Goal: Task Accomplishment & Management: Use online tool/utility

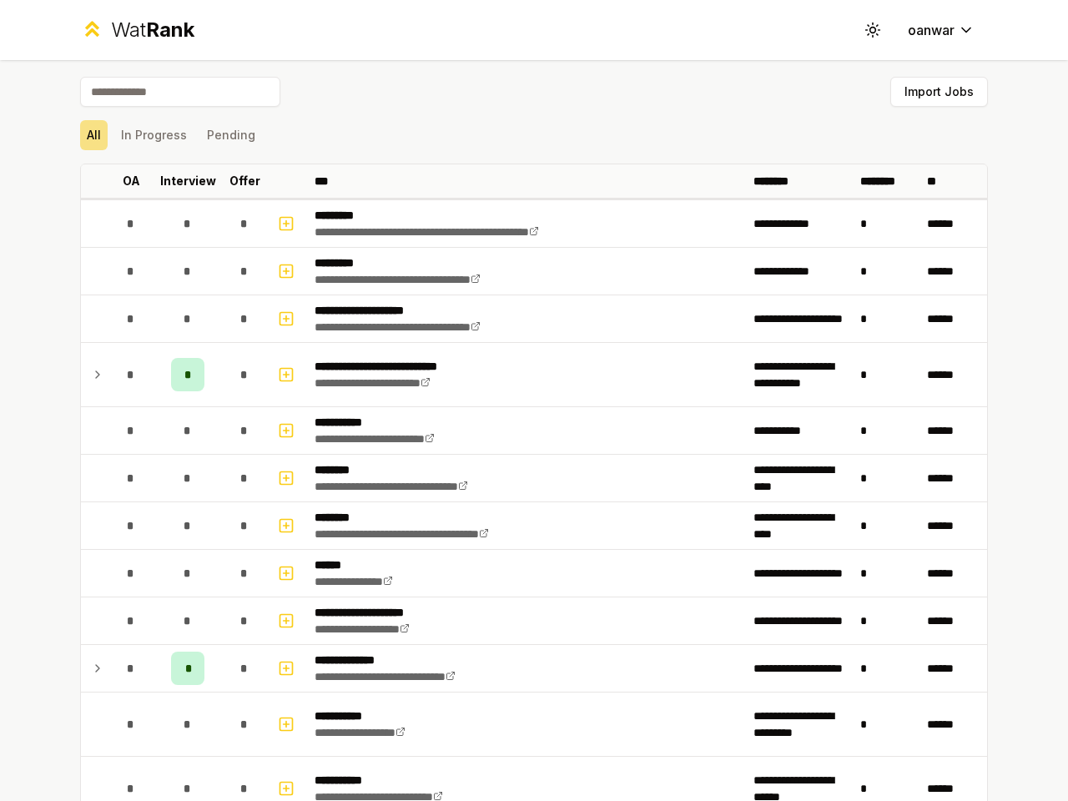
click at [865, 30] on icon at bounding box center [872, 30] width 16 height 16
click at [931, 92] on button "Import Jobs" at bounding box center [939, 92] width 98 height 30
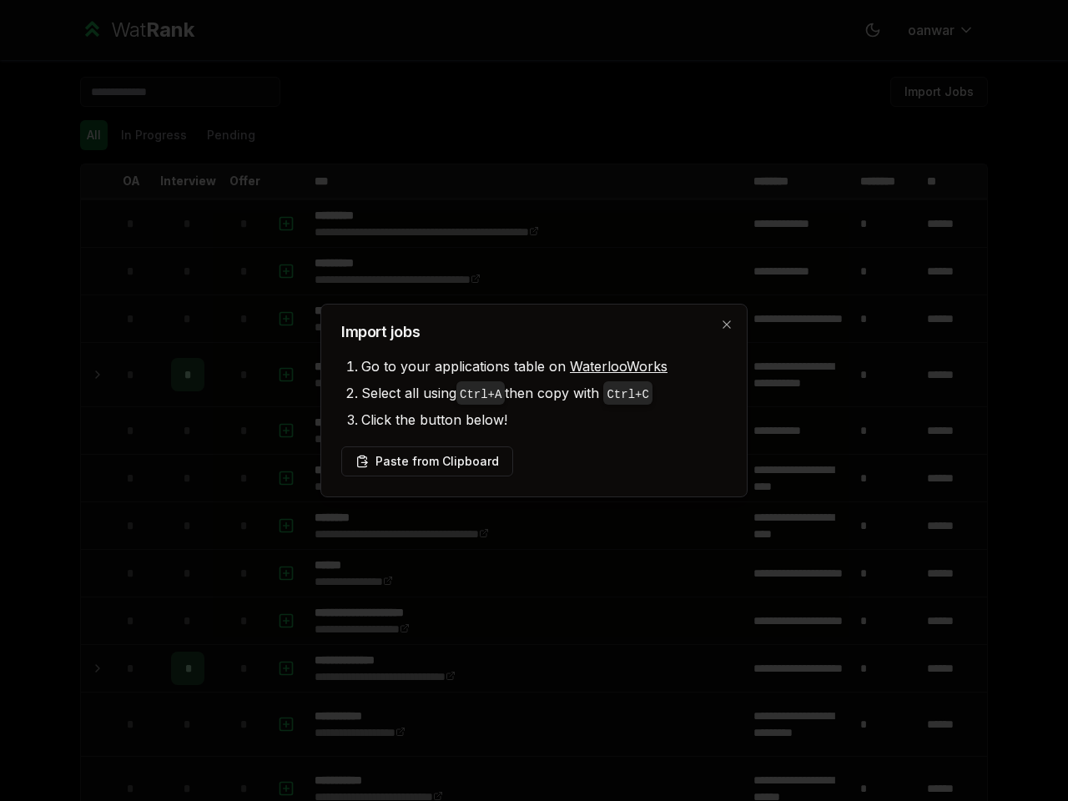
click at [147, 135] on div at bounding box center [534, 400] width 1068 height 801
click at [224, 135] on div at bounding box center [534, 400] width 1068 height 801
click at [88, 181] on div at bounding box center [534, 400] width 1068 height 801
click at [124, 181] on p "OA" at bounding box center [132, 181] width 18 height 17
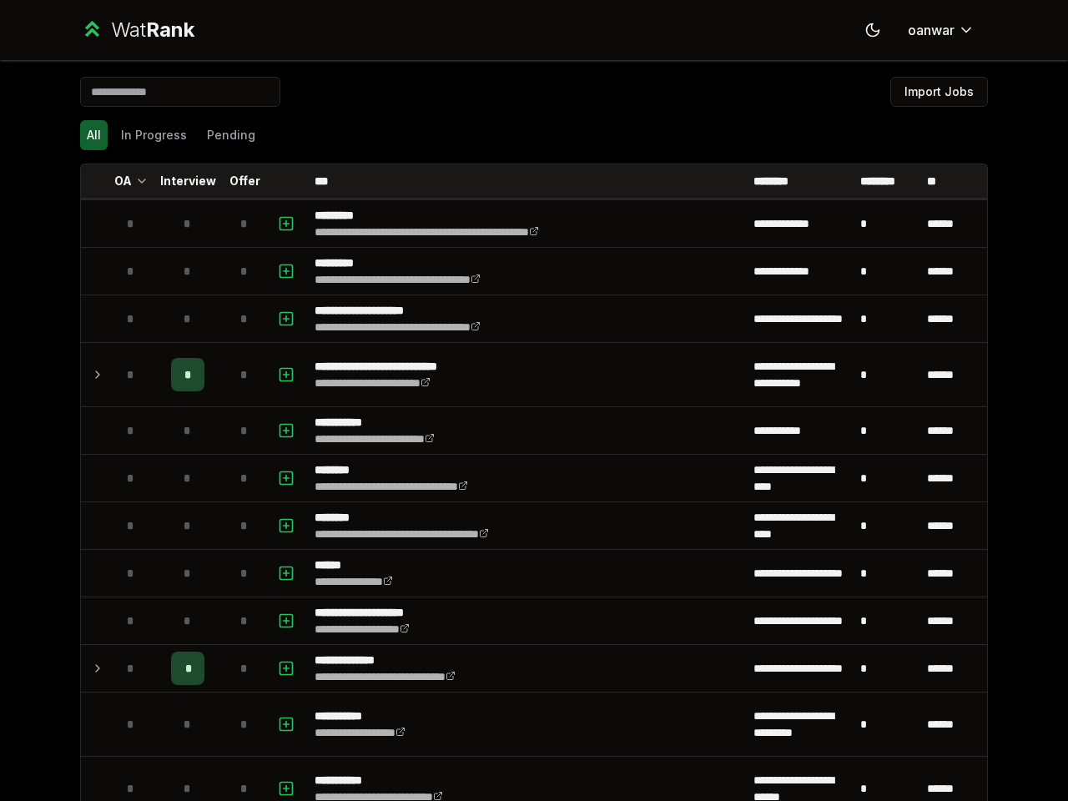
click at [181, 181] on p "Interview" at bounding box center [188, 181] width 56 height 17
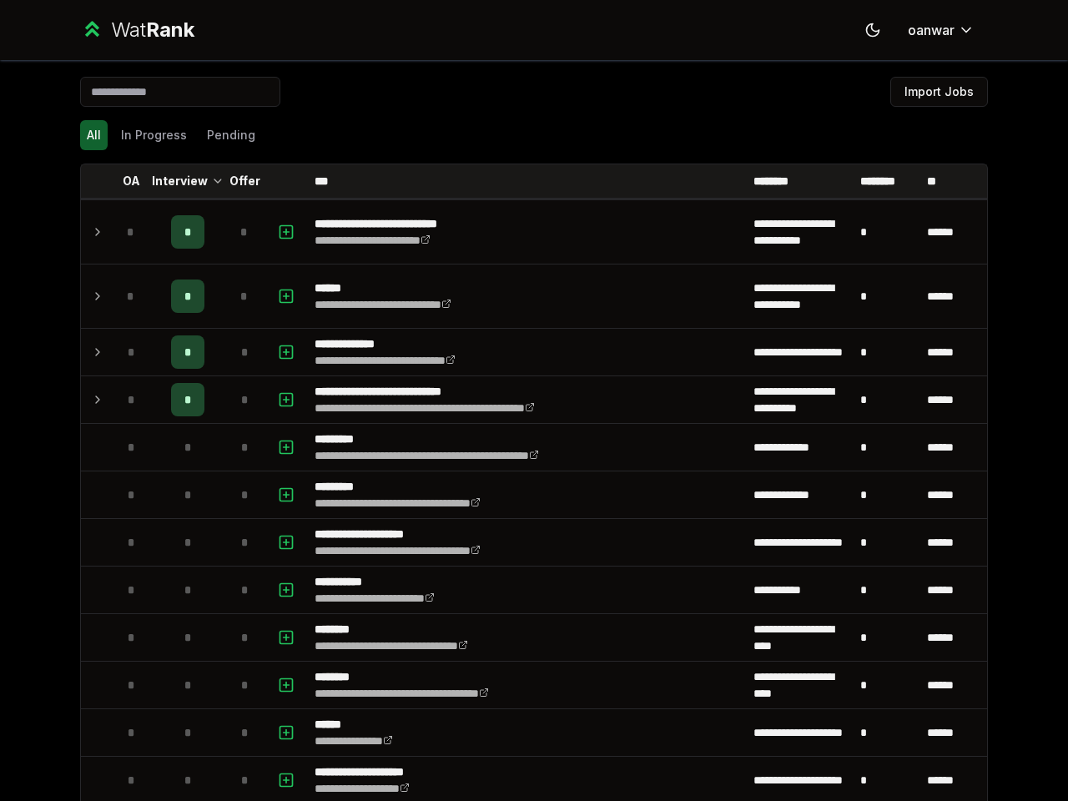
click at [238, 181] on p "Offer" at bounding box center [244, 181] width 31 height 17
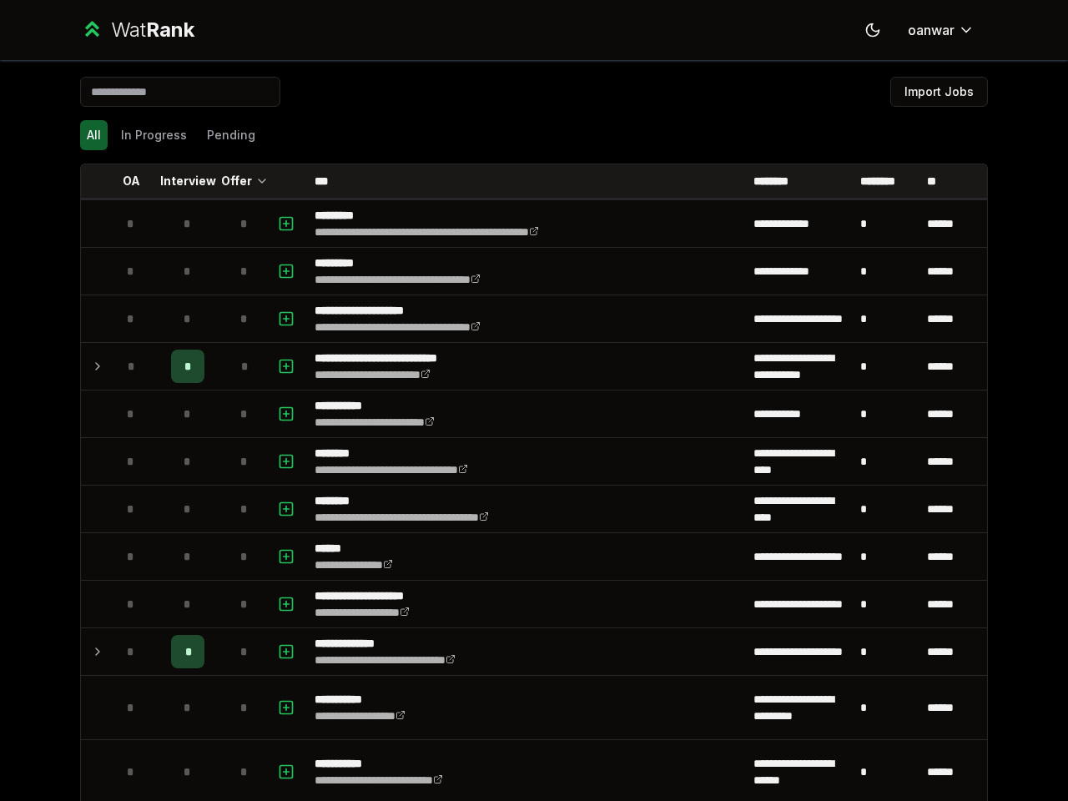
click at [281, 181] on th at bounding box center [288, 180] width 40 height 33
